Goal: Task Accomplishment & Management: Manage account settings

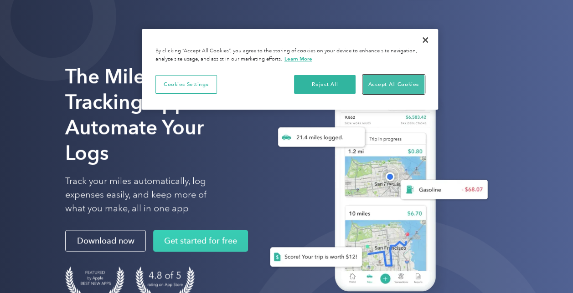
click at [385, 85] on button "Accept All Cookies" at bounding box center [393, 84] width 61 height 19
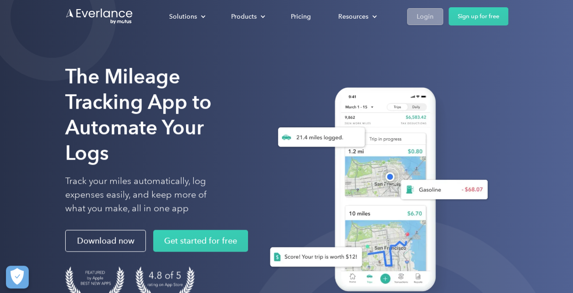
click at [421, 9] on link "Login" at bounding box center [425, 16] width 36 height 17
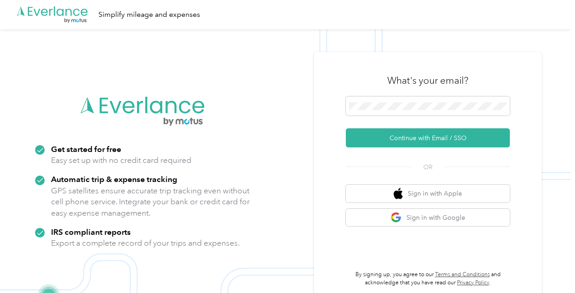
click at [403, 116] on div at bounding box center [428, 108] width 164 height 22
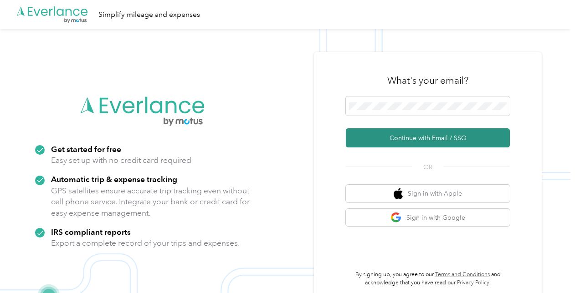
click at [396, 135] on button "Continue with Email / SSO" at bounding box center [428, 137] width 164 height 19
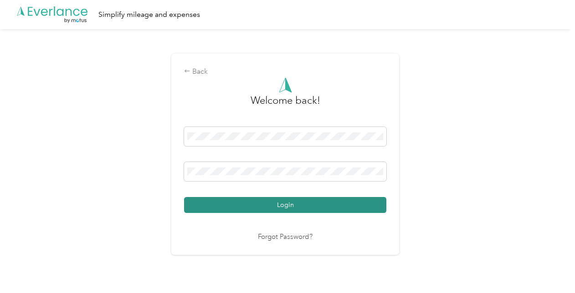
click at [329, 204] on button "Login" at bounding box center [285, 205] width 202 height 16
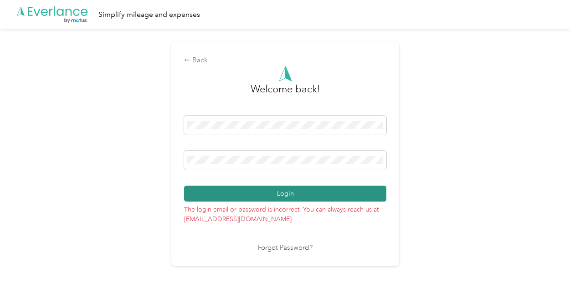
click at [244, 201] on button "Login" at bounding box center [285, 194] width 202 height 16
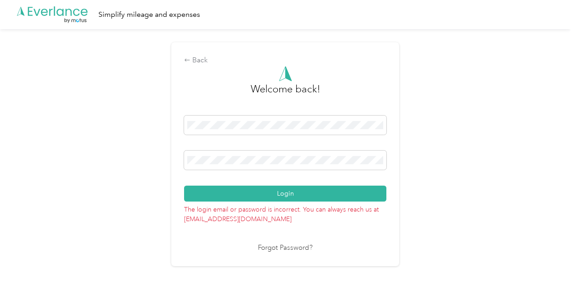
click at [287, 245] on link "Forgot Password?" at bounding box center [285, 248] width 55 height 10
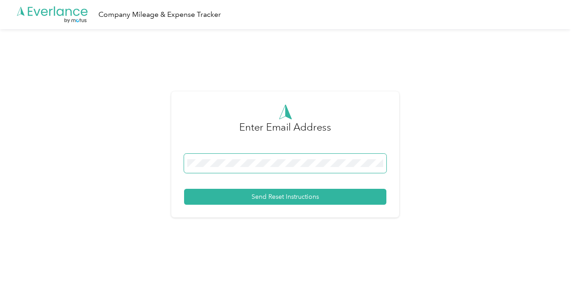
click at [276, 157] on span at bounding box center [285, 163] width 202 height 19
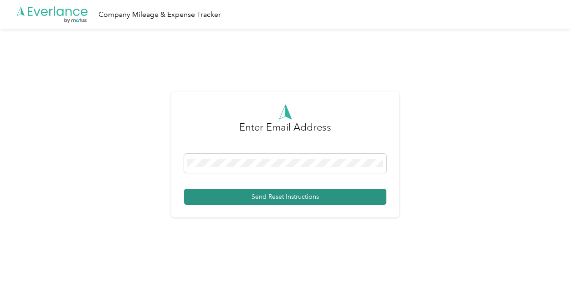
click at [251, 195] on button "Send Reset Instructions" at bounding box center [285, 197] width 202 height 16
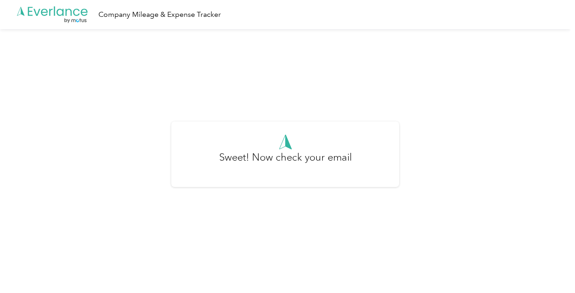
click at [302, 169] on h3 "Sweet! Now check your email" at bounding box center [285, 162] width 133 height 25
click at [315, 189] on div "Sweet! Now check your email" at bounding box center [285, 158] width 570 height 258
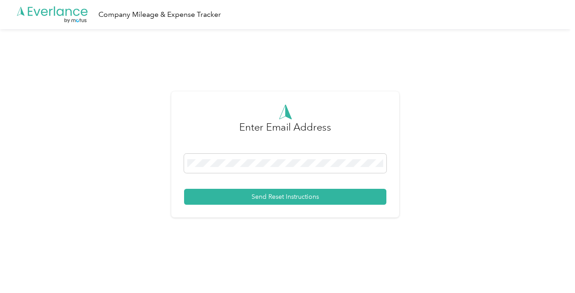
click at [469, 78] on div "Enter Email Address Send Reset Instructions" at bounding box center [285, 158] width 570 height 258
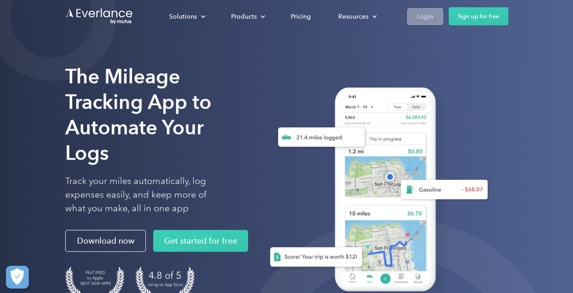
click at [427, 22] on link "Login" at bounding box center [425, 16] width 36 height 17
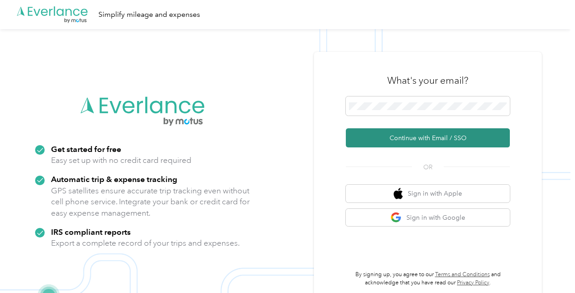
click at [388, 137] on button "Continue with Email / SSO" at bounding box center [428, 137] width 164 height 19
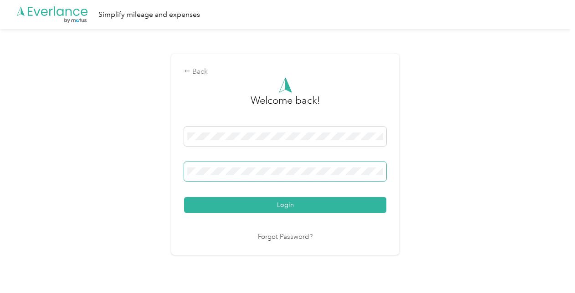
click at [184, 197] on button "Login" at bounding box center [285, 205] width 202 height 16
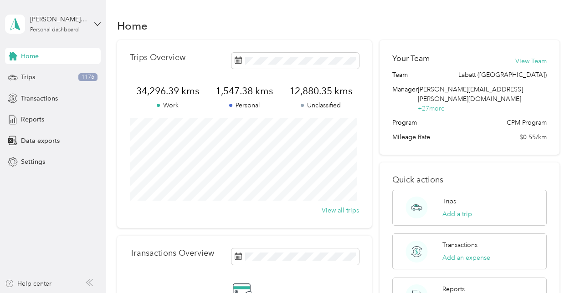
click at [93, 25] on div "[PERSON_NAME]-[PERSON_NAME] Personal dashboard" at bounding box center [53, 24] width 96 height 32
click at [51, 224] on aside "[PERSON_NAME]-[PERSON_NAME] Personal dashboard Home Trips 1176 Transactions Rep…" at bounding box center [53, 146] width 106 height 293
